Goal: Information Seeking & Learning: Learn about a topic

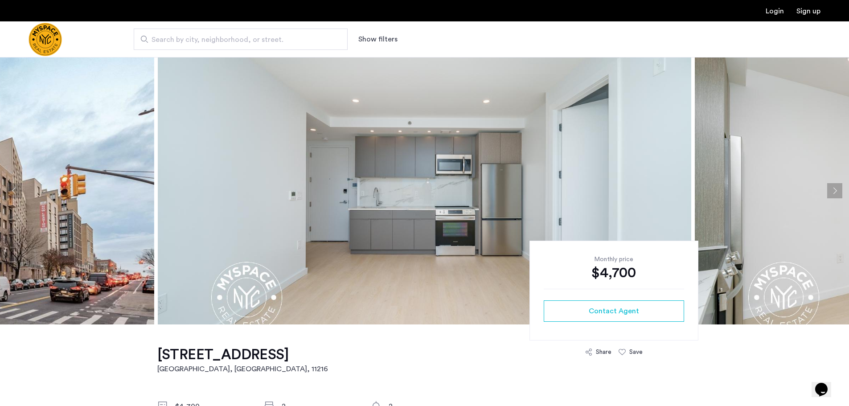
click at [840, 191] on button "Next apartment" at bounding box center [835, 190] width 15 height 15
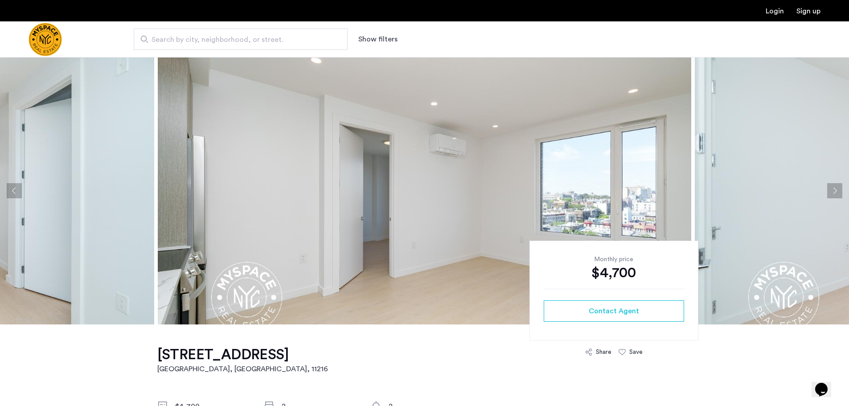
click at [840, 190] on button "Next apartment" at bounding box center [835, 190] width 15 height 15
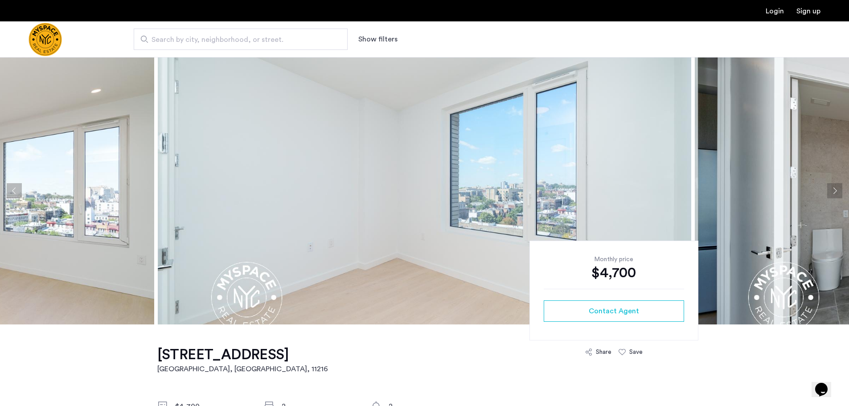
click at [835, 189] on button "Next apartment" at bounding box center [835, 190] width 15 height 15
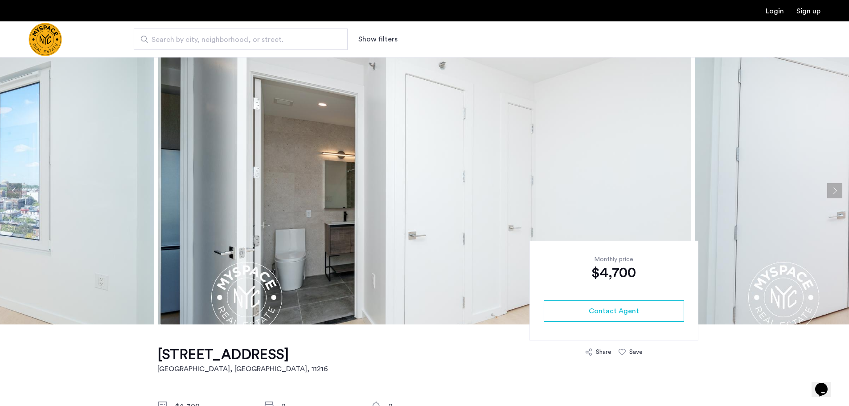
click at [835, 189] on button "Next apartment" at bounding box center [835, 190] width 15 height 15
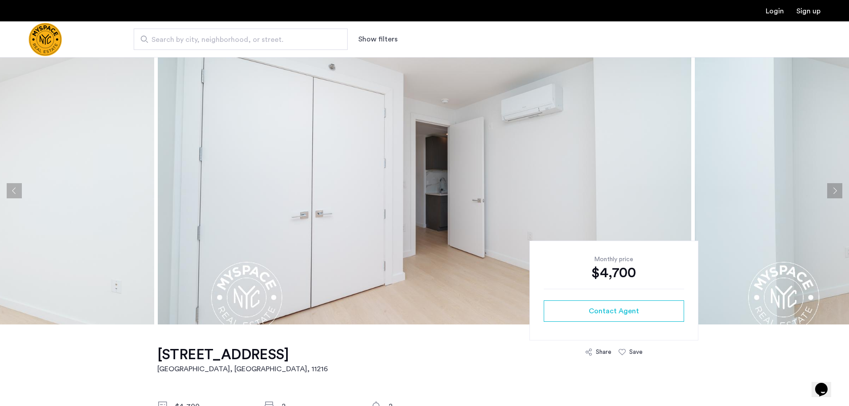
click at [835, 189] on button "Next apartment" at bounding box center [835, 190] width 15 height 15
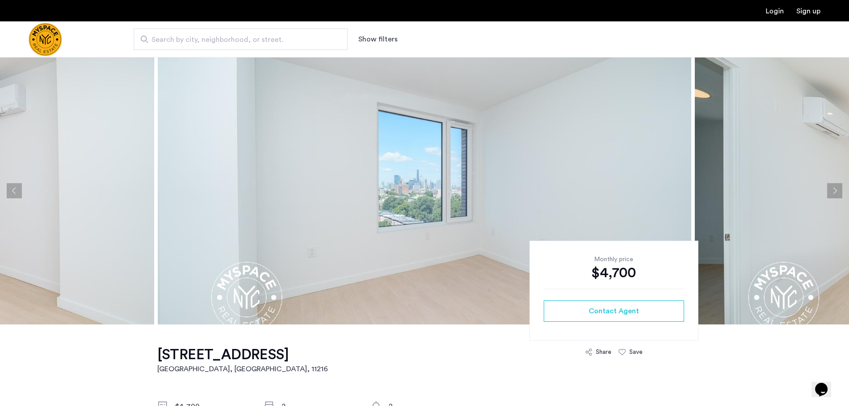
click at [835, 189] on button "Next apartment" at bounding box center [835, 190] width 15 height 15
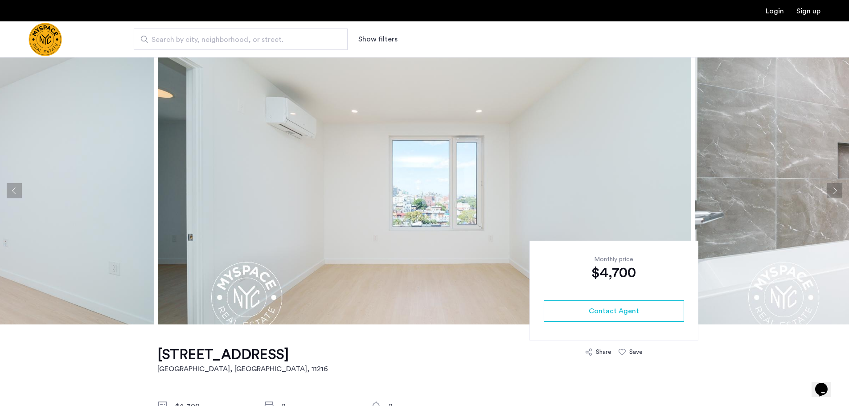
click at [835, 189] on button "Next apartment" at bounding box center [835, 190] width 15 height 15
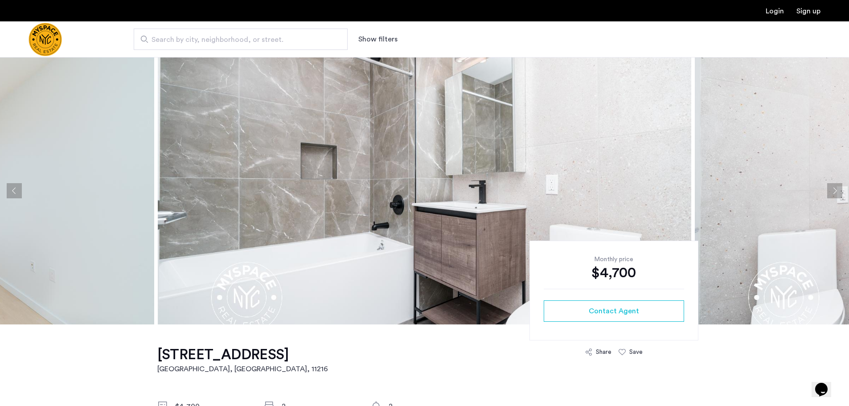
click at [835, 189] on button "Next apartment" at bounding box center [835, 190] width 15 height 15
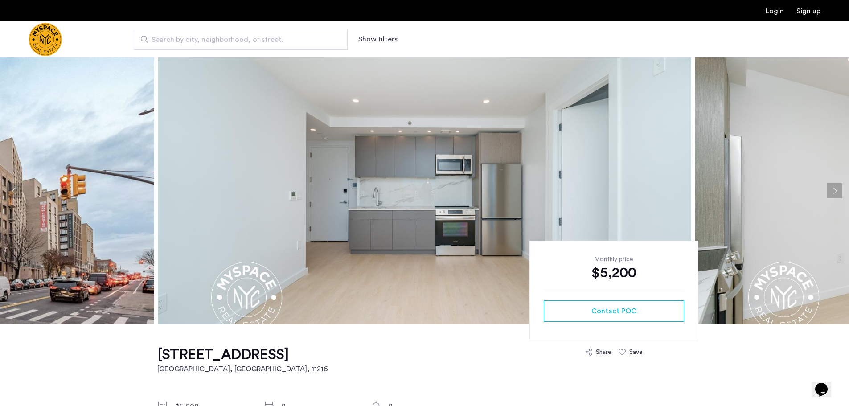
click at [837, 189] on button "Next apartment" at bounding box center [835, 190] width 15 height 15
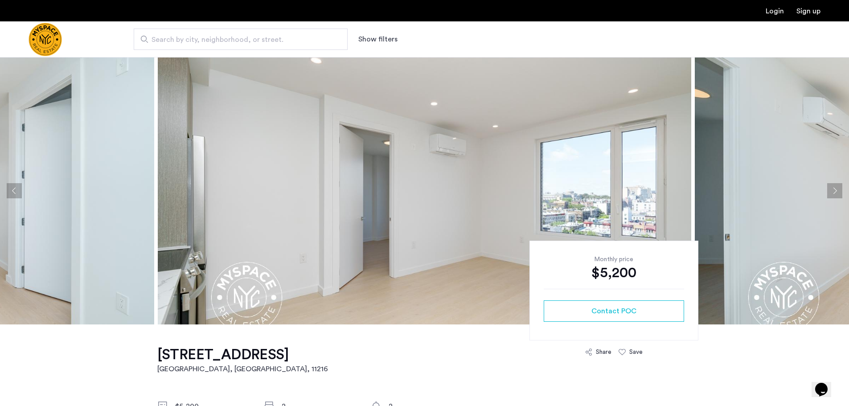
click at [837, 189] on button "Next apartment" at bounding box center [835, 190] width 15 height 15
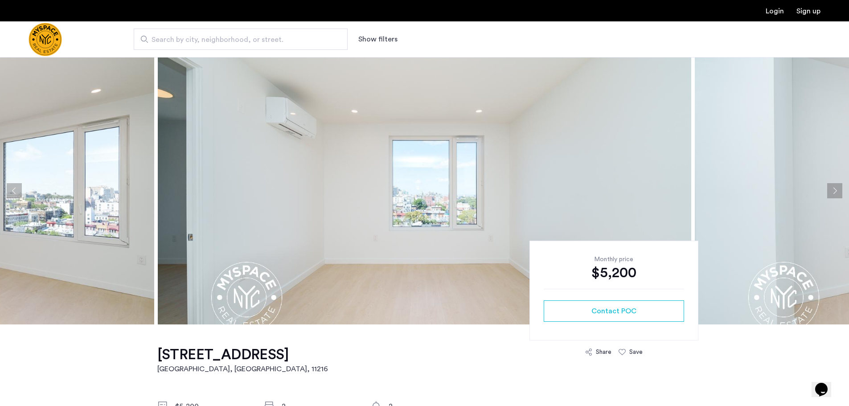
click at [837, 189] on button "Next apartment" at bounding box center [835, 190] width 15 height 15
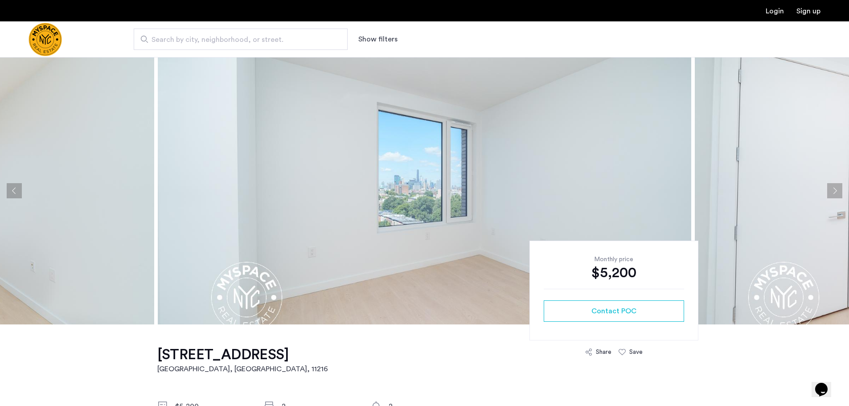
click at [837, 189] on button "Next apartment" at bounding box center [835, 190] width 15 height 15
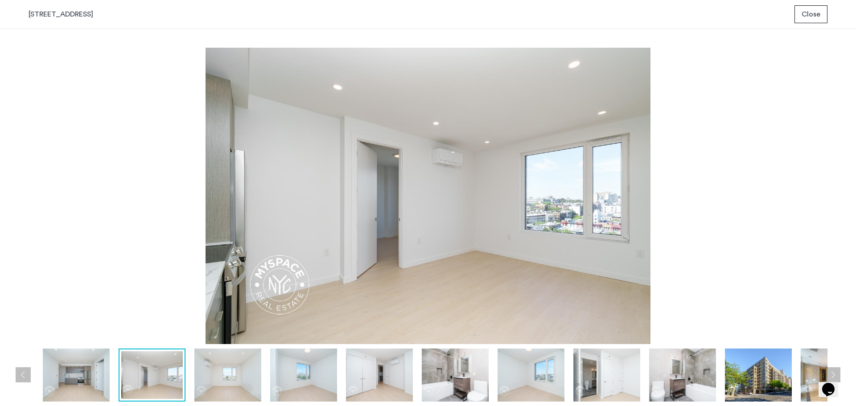
click at [840, 189] on div "prev next prev next" at bounding box center [428, 217] width 856 height 377
click at [528, 373] on img at bounding box center [531, 375] width 67 height 53
